Goal: Task Accomplishment & Management: Use online tool/utility

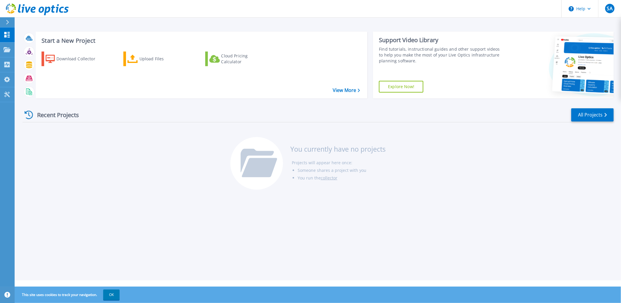
click at [128, 90] on div "Download Collector Upload Files Cloud Pricing Calculator" at bounding box center [201, 71] width 328 height 49
click at [161, 60] on div "Upload Files" at bounding box center [162, 59] width 47 height 12
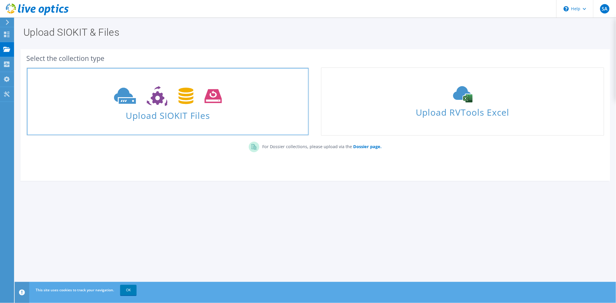
click at [153, 112] on span "Upload SIOKIT Files" at bounding box center [168, 113] width 282 height 13
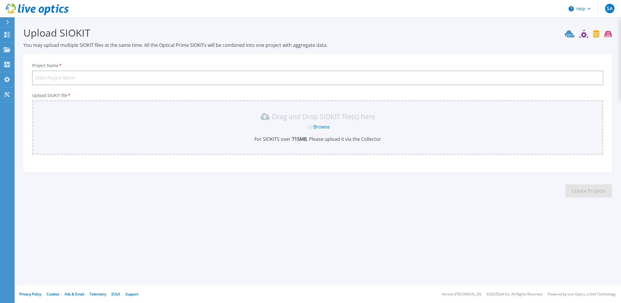
click at [92, 77] on input "Project Name *" at bounding box center [317, 77] width 571 height 15
